Goal: Task Accomplishment & Management: Complete application form

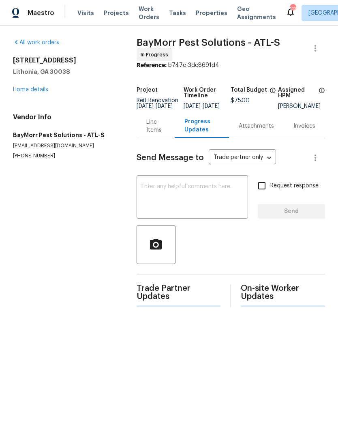
click at [152, 130] on div "Line Items" at bounding box center [155, 126] width 19 height 16
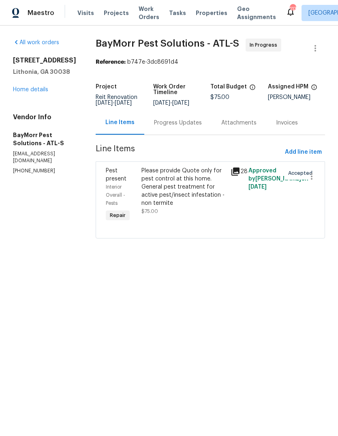
click at [175, 103] on span "[DATE]" at bounding box center [180, 103] width 17 height 6
click at [180, 127] on div "Progress Updates" at bounding box center [178, 123] width 48 height 8
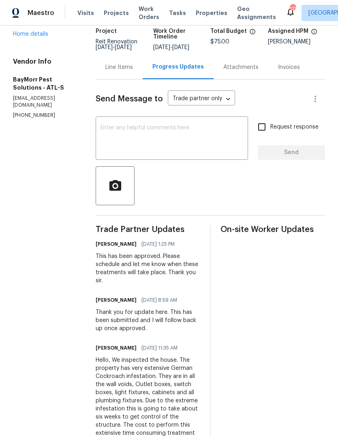
scroll to position [55, 0]
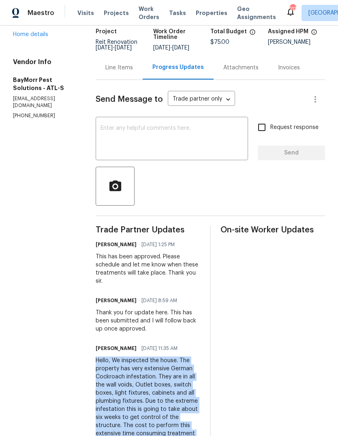
copy div "Hello, We inspected the house. The property has very extensive German Cockroach…"
click at [122, 64] on div "Line Items" at bounding box center [119, 68] width 28 height 8
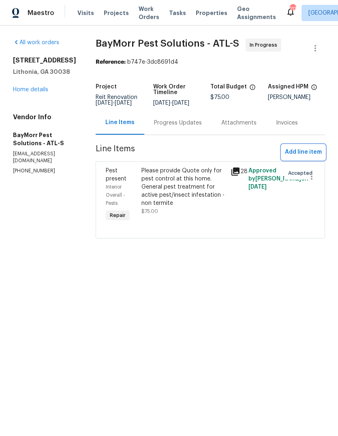
click at [311, 157] on span "Add line item" at bounding box center [303, 152] width 37 height 10
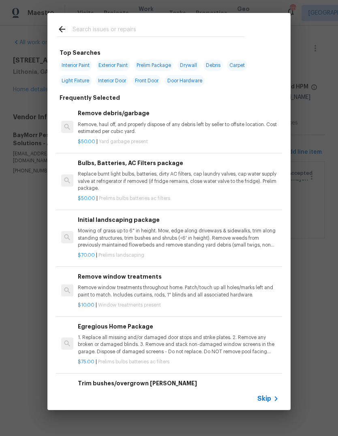
click at [223, 27] on input "text" at bounding box center [159, 30] width 172 height 12
type input "Pests"
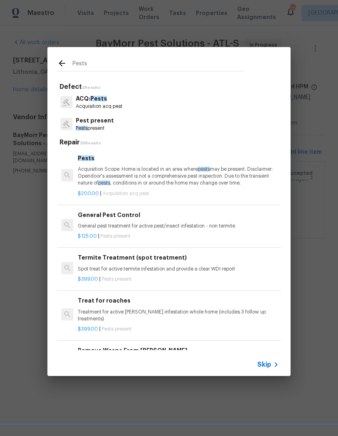
click at [197, 176] on p "Acquisition Scope: Home is located in an area where pests may be present. Discl…" at bounding box center [178, 176] width 201 height 21
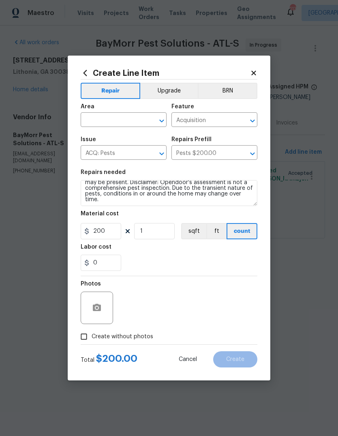
scroll to position [9, 0]
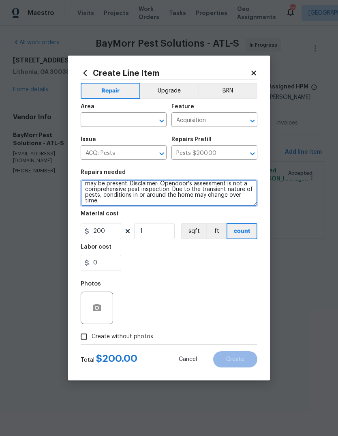
click at [230, 204] on textarea "Acquisition Scope: Home is located in an area where pests may be present. Discl…" at bounding box center [169, 193] width 177 height 26
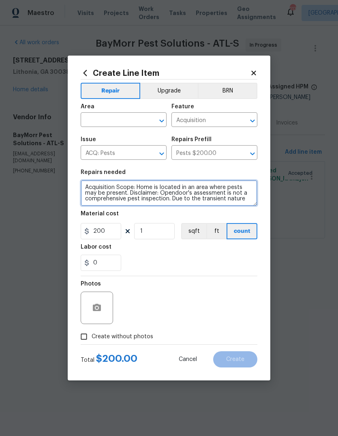
scroll to position [0, 0]
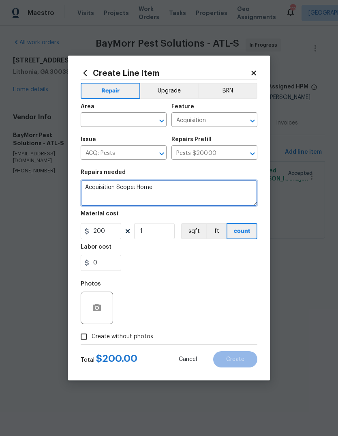
type textarea "Acquisition"
paste textarea "Hello, We inspected the house. The property has very extensive German Cockroach…"
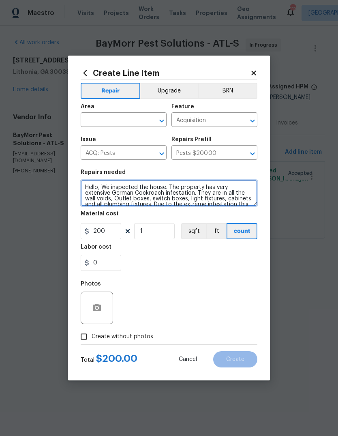
scroll to position [23, 0]
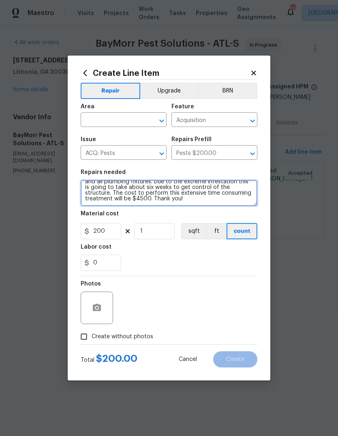
click at [166, 154] on icon "Open" at bounding box center [162, 154] width 10 height 10
type textarea "Hello, We inspected the house. The property has very extensive German Cockroach…"
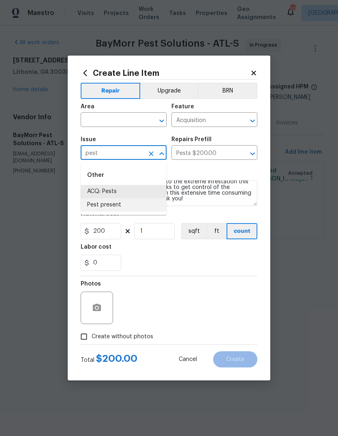
click at [120, 205] on li "Pest present" at bounding box center [124, 204] width 86 height 13
type input "Pest present"
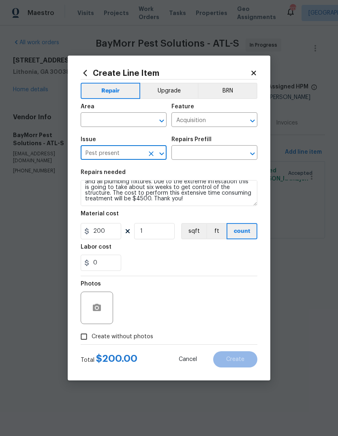
click at [254, 155] on icon "Open" at bounding box center [253, 154] width 10 height 10
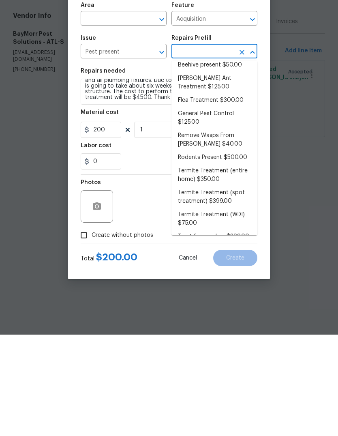
scroll to position [5, 0]
click at [230, 209] on li "General Pest Control $125.00" at bounding box center [214, 220] width 86 height 22
type input "General Pest Control $125.00"
type input "Pests"
type textarea "General pest treatment for active pest/insect infestation - non termite"
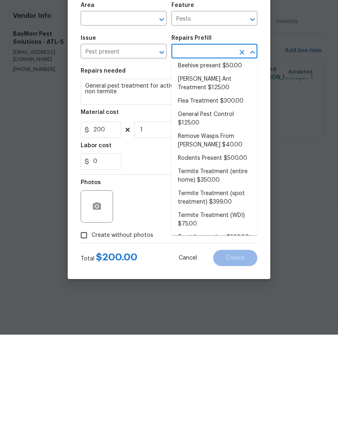
type input "General Pest Control $125.00"
type input "125"
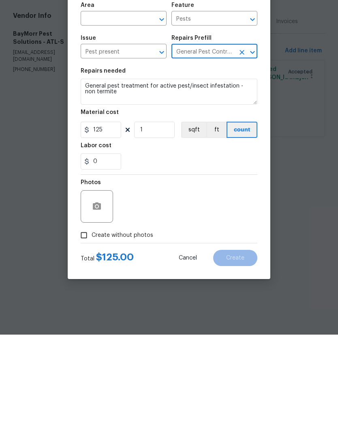
scroll to position [0, 0]
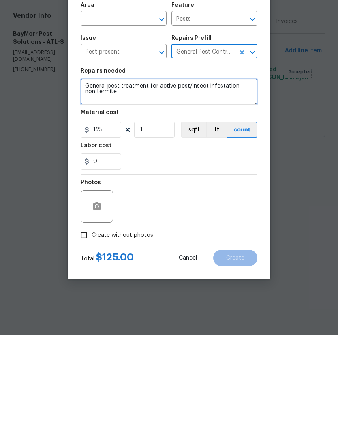
click at [200, 180] on textarea "General pest treatment for active pest/insect infestation - non termite" at bounding box center [169, 193] width 177 height 26
type textarea "General pest"
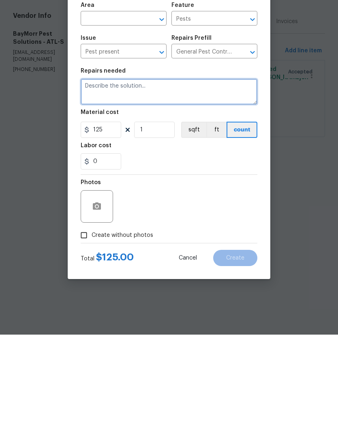
paste textarea "Hello, We inspected the house. The property has very extensive German Cockroach…"
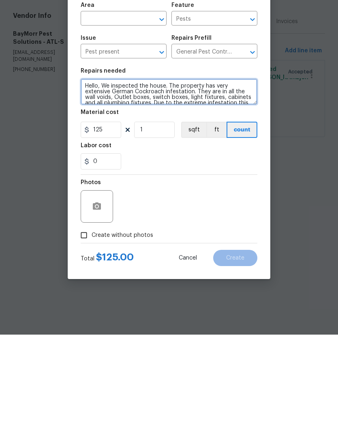
scroll to position [23, 0]
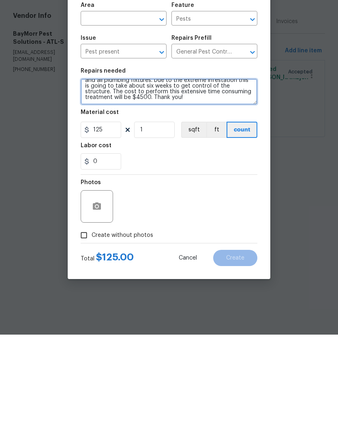
type textarea "Hello, We inspected the house. The property has very extensive German Cockroach…"
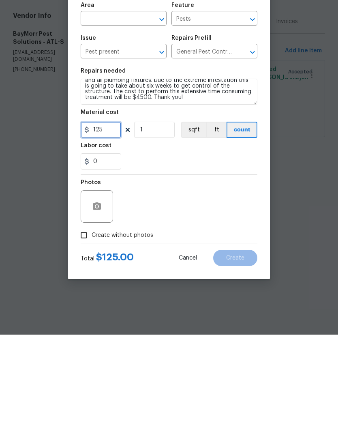
click at [107, 223] on input "125" at bounding box center [101, 231] width 41 height 16
type input "4500"
click at [85, 329] on input "Create without photos" at bounding box center [83, 336] width 15 height 15
checkbox input "true"
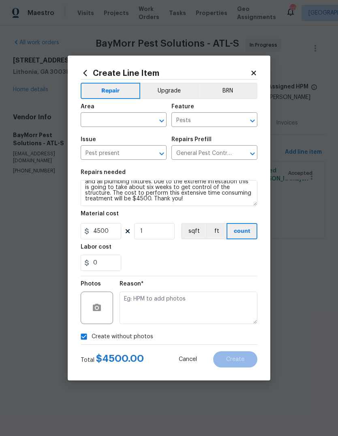
click at [227, 300] on textarea at bounding box center [189, 307] width 138 height 32
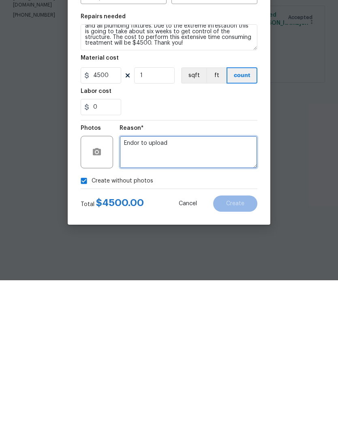
click at [129, 291] on textarea "Endor to upload" at bounding box center [189, 307] width 138 height 32
click at [238, 291] on textarea "Vendor to upload" at bounding box center [189, 307] width 138 height 32
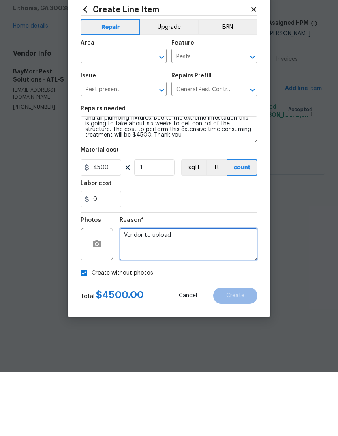
type textarea "Vendor to upload"
click at [101, 114] on input "text" at bounding box center [112, 120] width 63 height 13
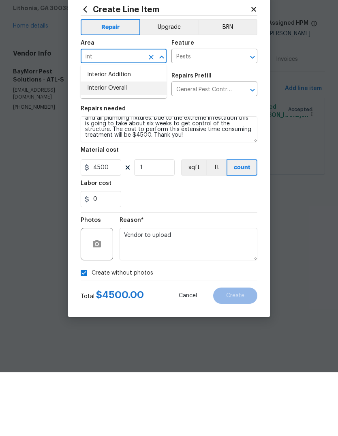
click at [104, 145] on li "Interior Overall" at bounding box center [124, 151] width 86 height 13
type input "Interior Overall"
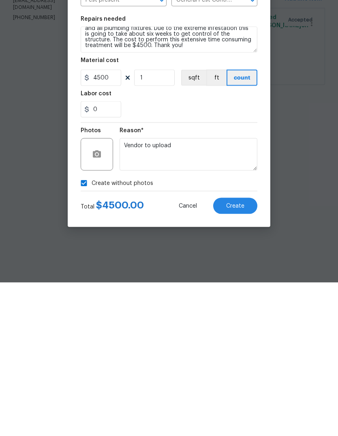
click at [250, 351] on button "Create" at bounding box center [235, 359] width 44 height 16
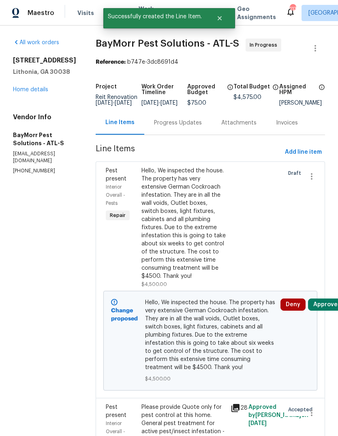
click at [26, 92] on link "Home details" at bounding box center [30, 90] width 35 height 6
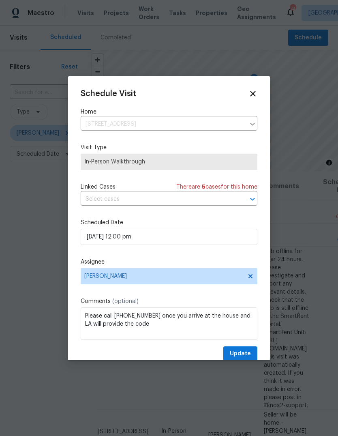
scroll to position [15, 0]
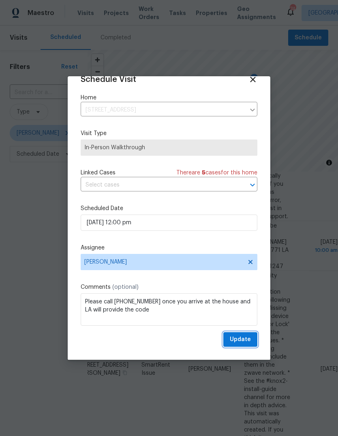
click at [251, 340] on span "Update" at bounding box center [240, 339] width 21 height 10
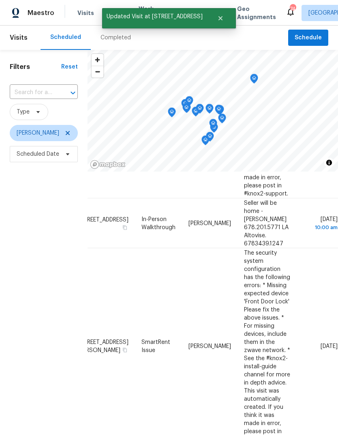
scroll to position [189, 64]
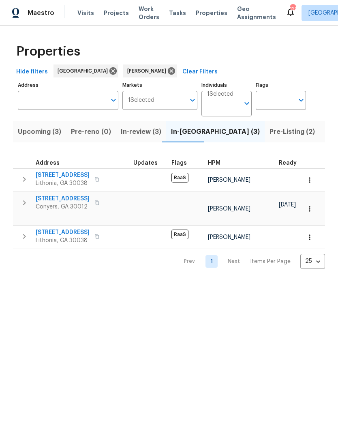
click at [127, 131] on span "In-review (3)" at bounding box center [141, 131] width 41 height 11
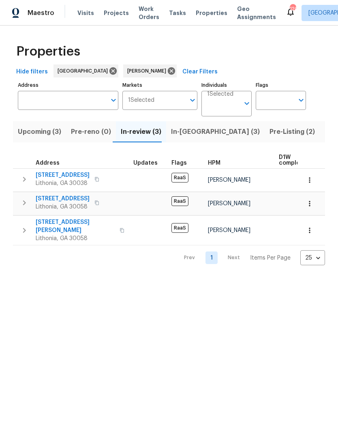
click at [40, 222] on span "6304 Kendra Ln" at bounding box center [75, 226] width 79 height 16
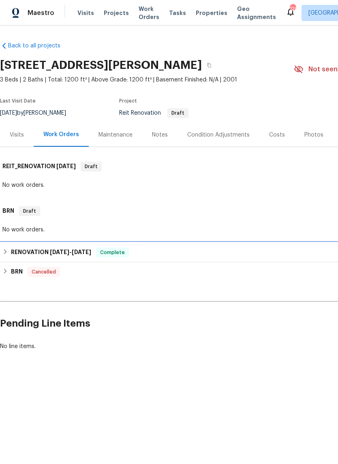
click at [25, 255] on h6 "RENOVATION 1/10/22 - 1/19/22" at bounding box center [51, 253] width 80 height 10
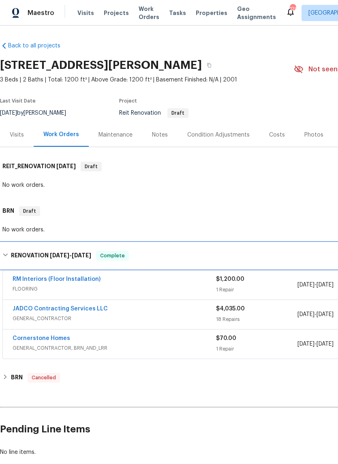
click at [42, 257] on h6 "RENOVATION 1/10/22 - 1/19/22" at bounding box center [51, 256] width 80 height 10
